Goal: Transaction & Acquisition: Purchase product/service

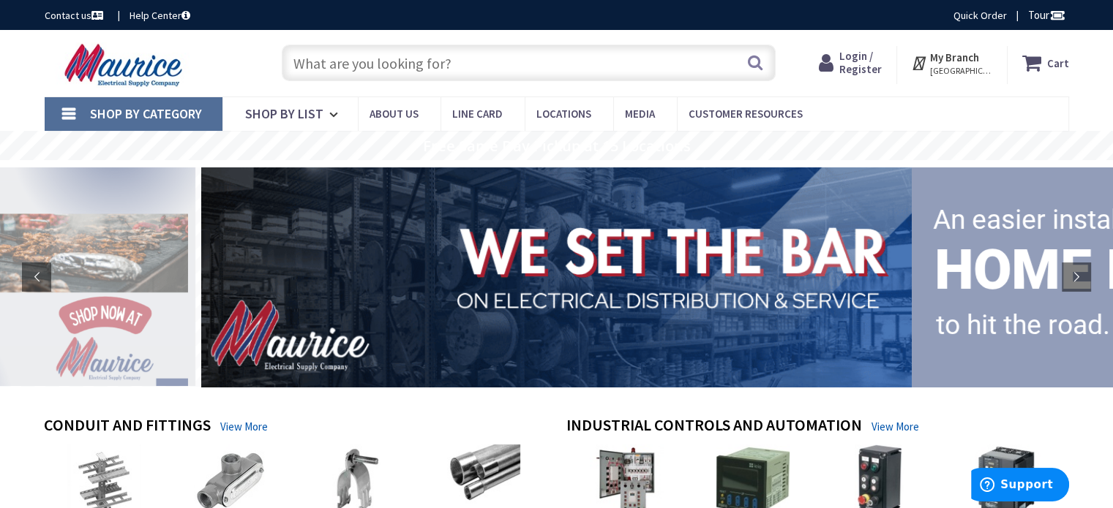
click at [472, 67] on input "text" at bounding box center [529, 63] width 494 height 37
click at [865, 63] on span "Login / Register" at bounding box center [860, 62] width 42 height 27
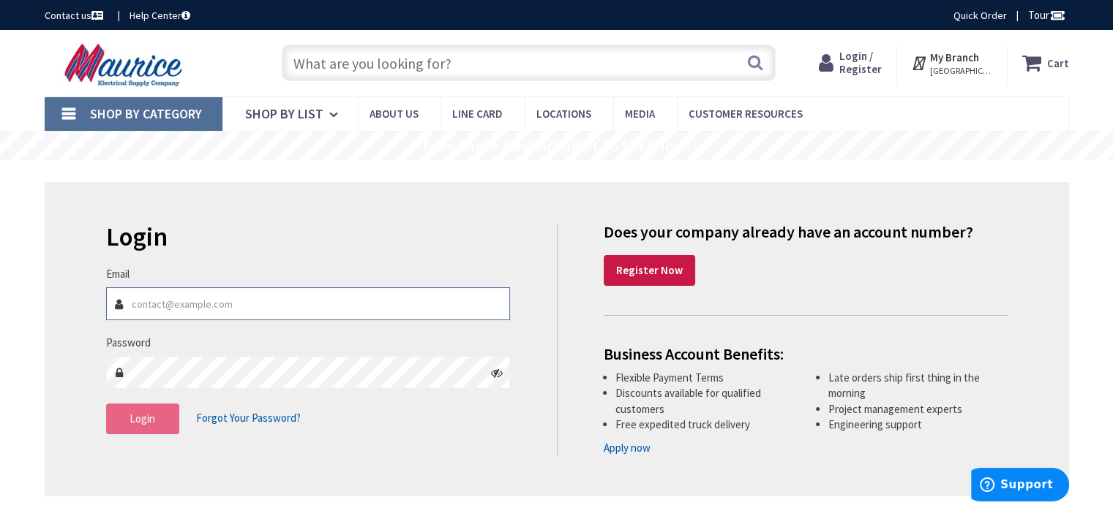
type input "[EMAIL_ADDRESS][DOMAIN_NAME]"
click at [151, 424] on span "Login" at bounding box center [142, 419] width 26 height 14
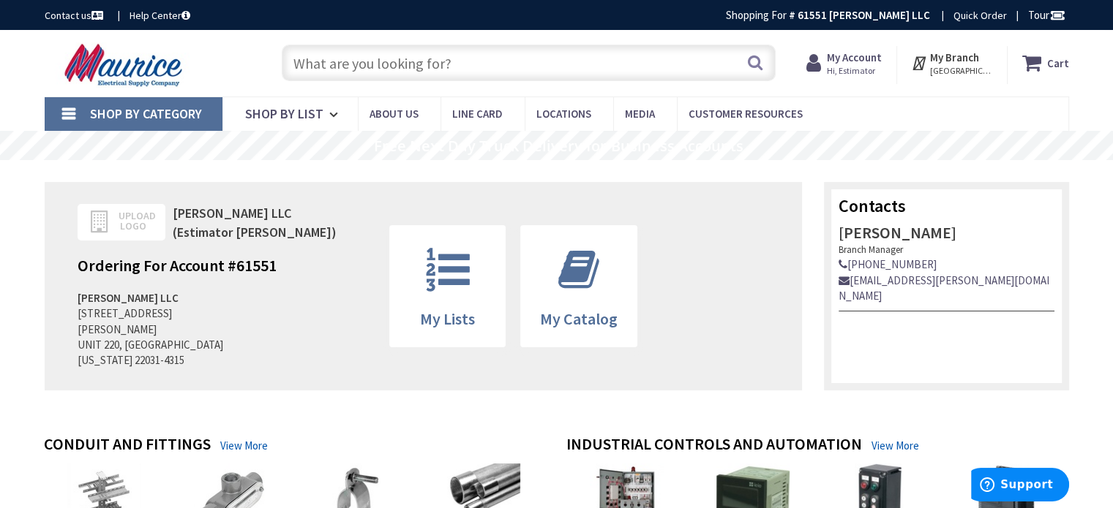
click at [445, 69] on input "text" at bounding box center [529, 63] width 494 height 37
paste input "Stud (Wedge) Anchor - Plated Steel"
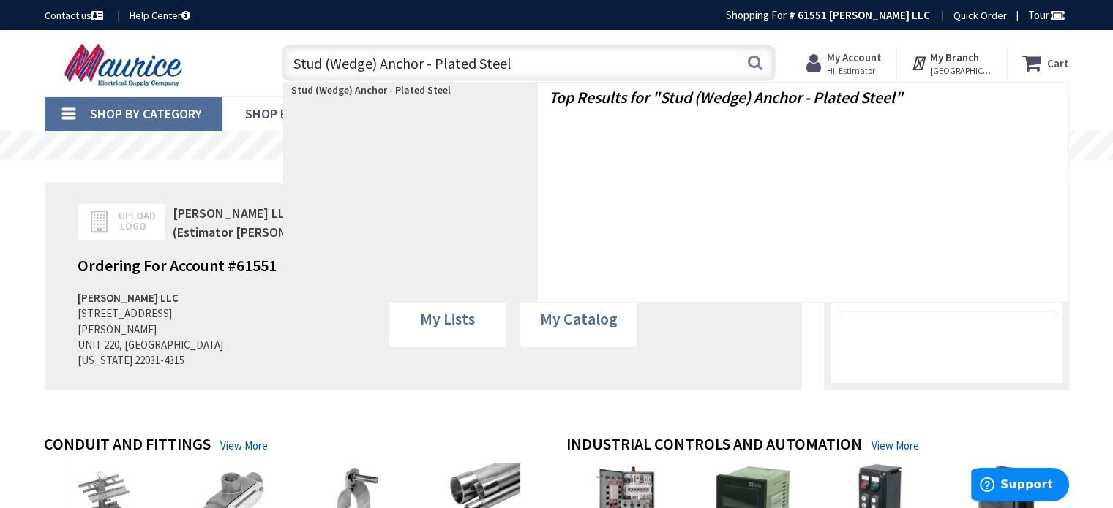
type input "Stud (Wedge) Anchor - Plated Steel"
